Goal: Information Seeking & Learning: Understand process/instructions

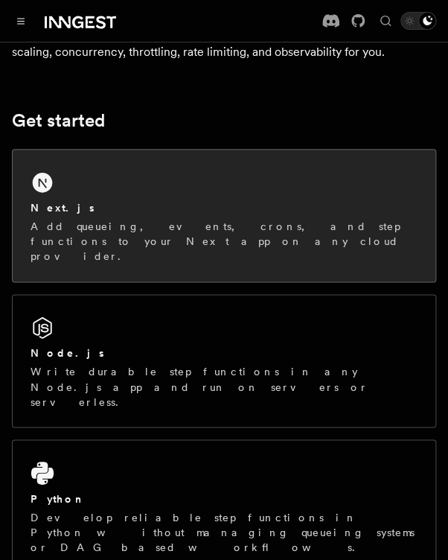
scroll to position [149, 0]
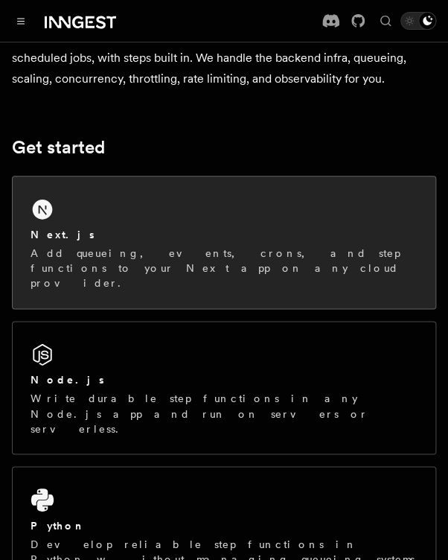
click at [153, 205] on div "Next.js Add queueing, events, crons, and step functions to your Next app on any…" at bounding box center [224, 242] width 423 height 132
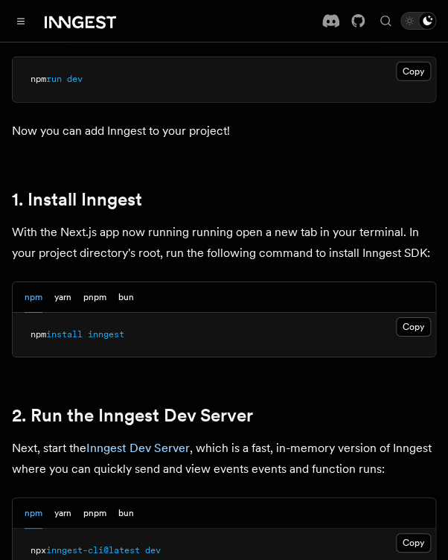
scroll to position [819, 0]
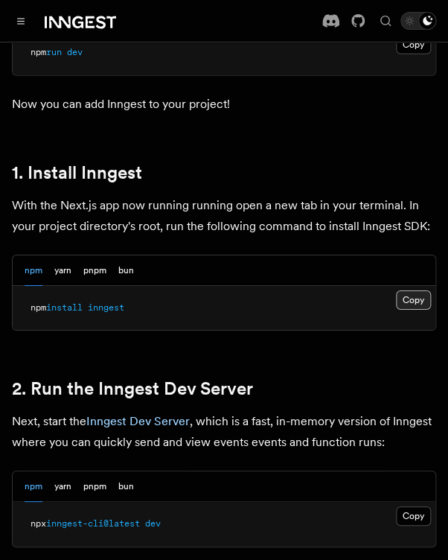
click at [410, 290] on button "Copy Copied" at bounding box center [413, 299] width 35 height 19
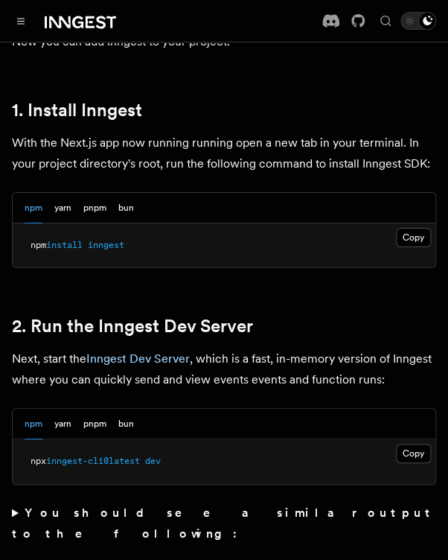
scroll to position [893, 0]
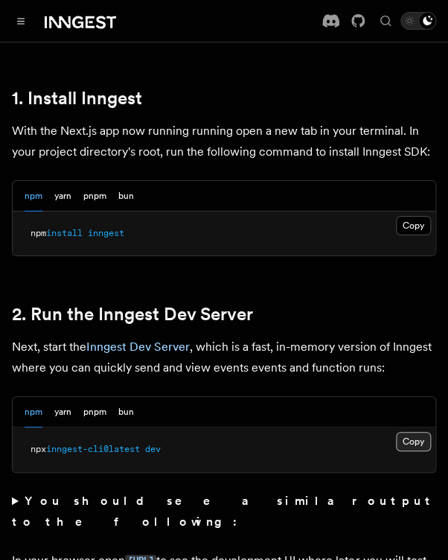
click at [412, 432] on button "Copy Copied" at bounding box center [413, 441] width 35 height 19
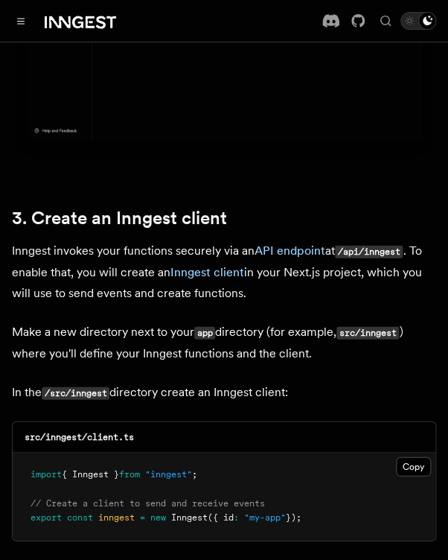
scroll to position [1638, 0]
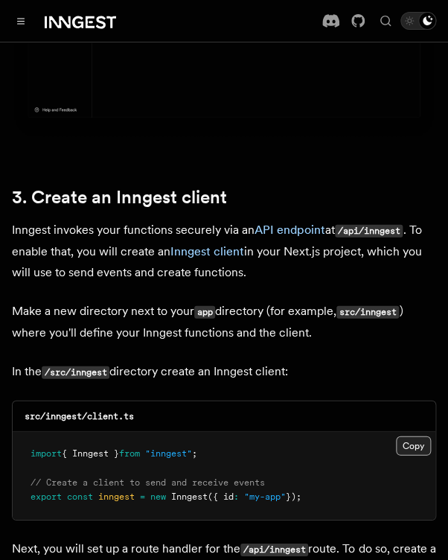
click at [415, 435] on button "Copy Copied" at bounding box center [413, 444] width 35 height 19
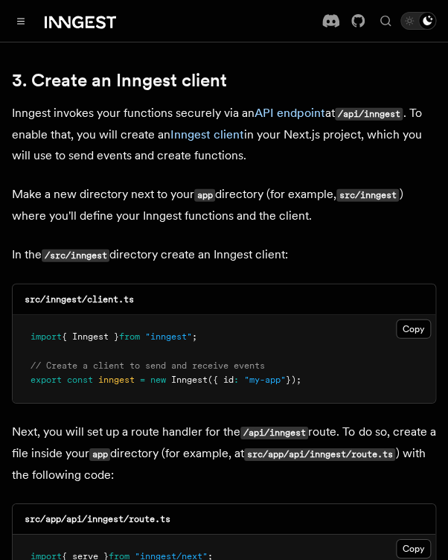
scroll to position [1787, 0]
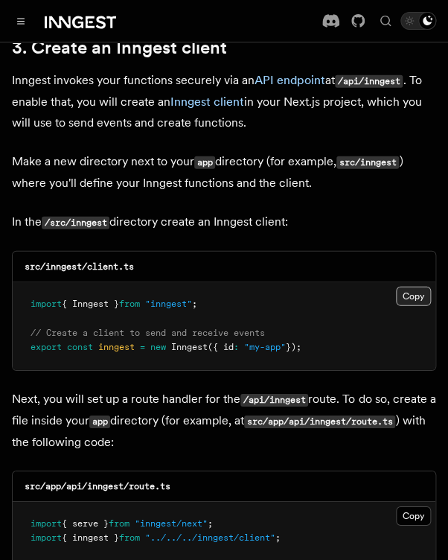
click at [407, 287] on button "Copy Copied" at bounding box center [413, 296] width 35 height 19
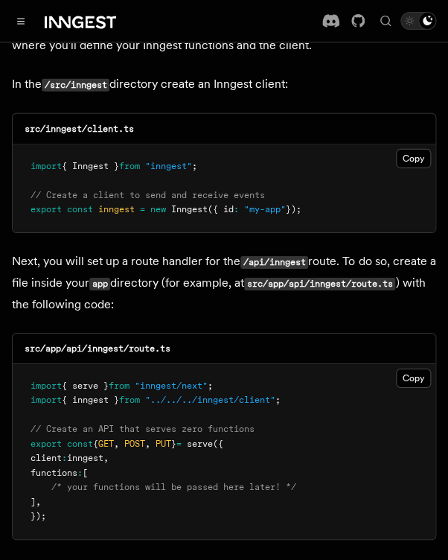
scroll to position [1936, 0]
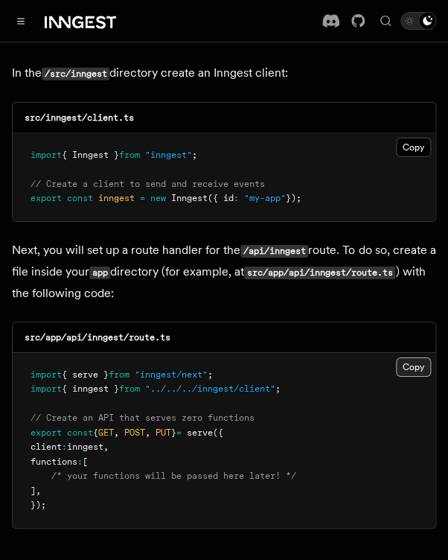
click at [407, 357] on button "Copy Copied" at bounding box center [413, 366] width 35 height 19
click at [418, 357] on button "Copy Copied" at bounding box center [413, 366] width 35 height 19
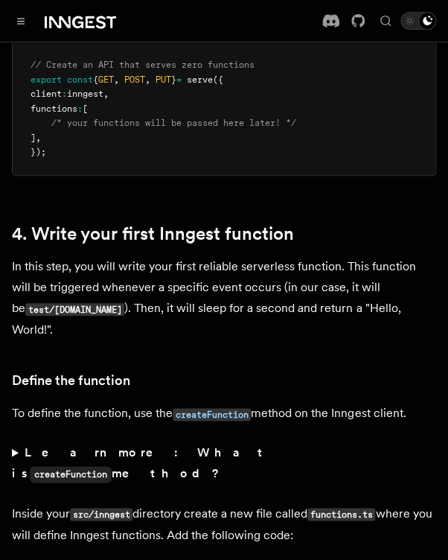
scroll to position [2531, 0]
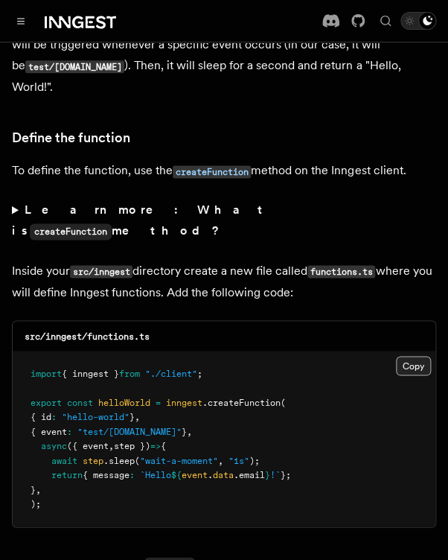
click at [401, 356] on button "Copy Copied" at bounding box center [413, 365] width 35 height 19
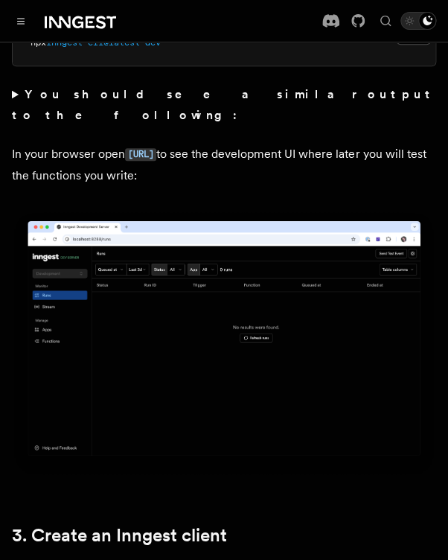
scroll to position [1117, 0]
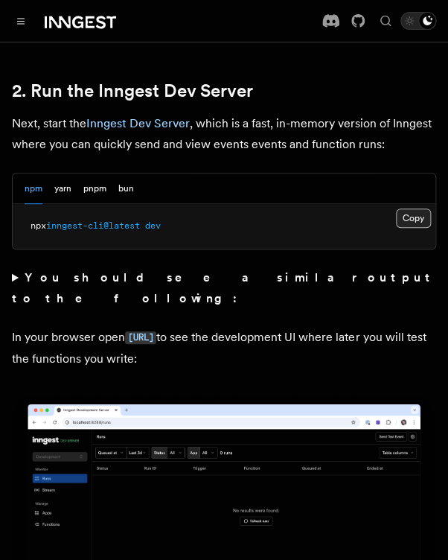
click at [415, 208] on button "Copy Copied" at bounding box center [413, 217] width 35 height 19
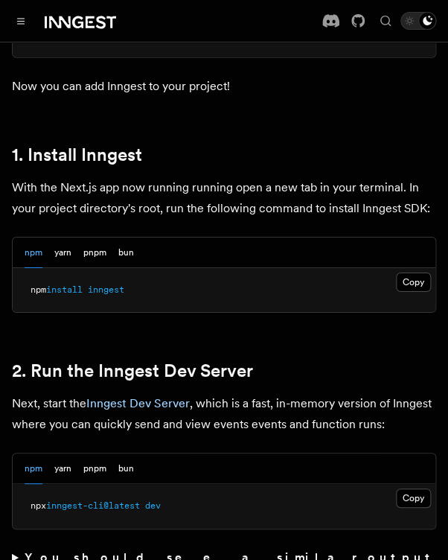
scroll to position [819, 0]
